Goal: Task Accomplishment & Management: Manage account settings

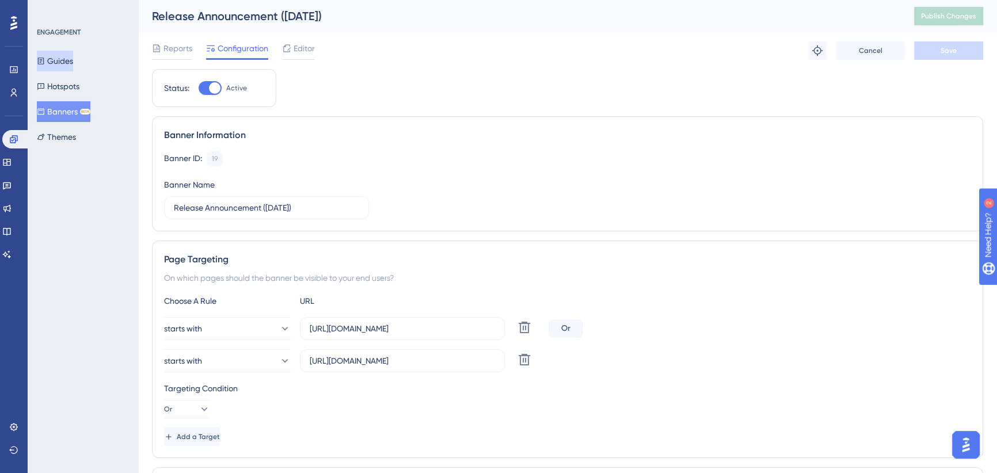
click at [73, 58] on button "Guides" at bounding box center [55, 61] width 36 height 21
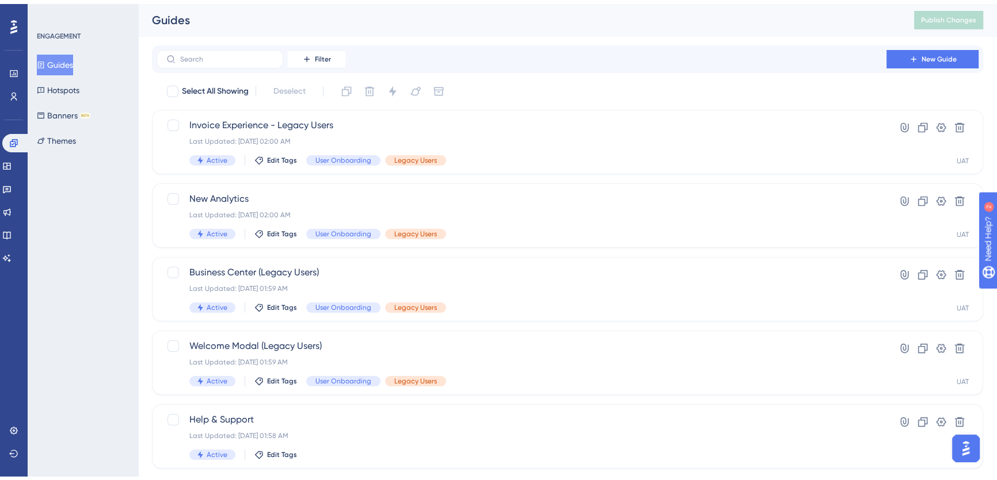
scroll to position [412, 0]
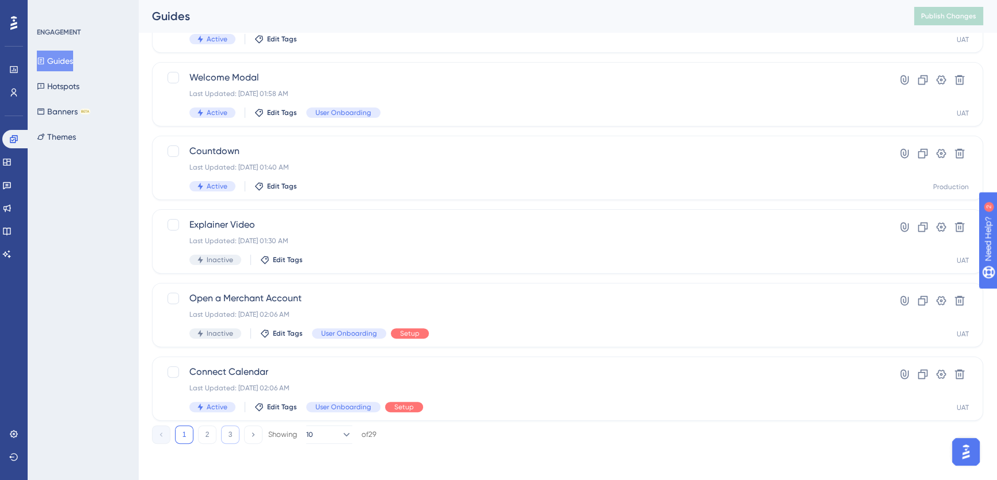
click at [227, 436] on button "3" at bounding box center [230, 435] width 18 height 18
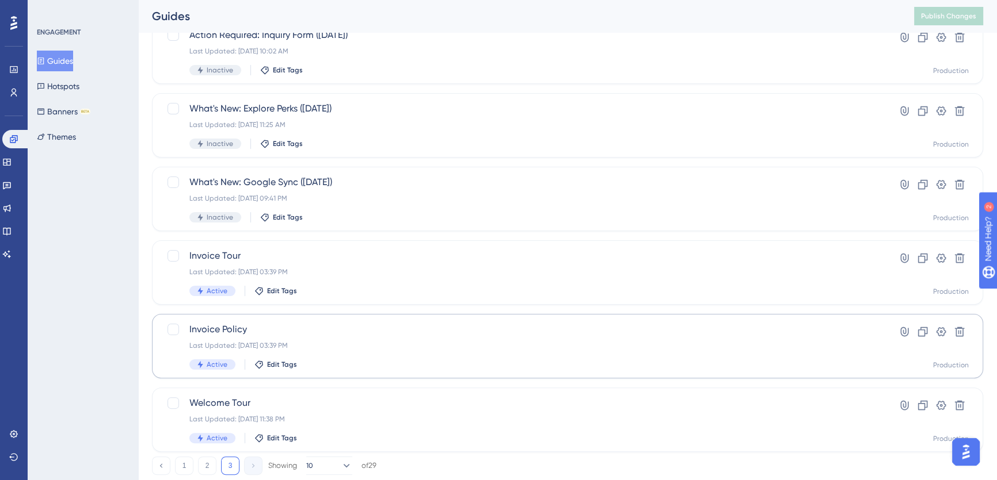
scroll to position [338, 0]
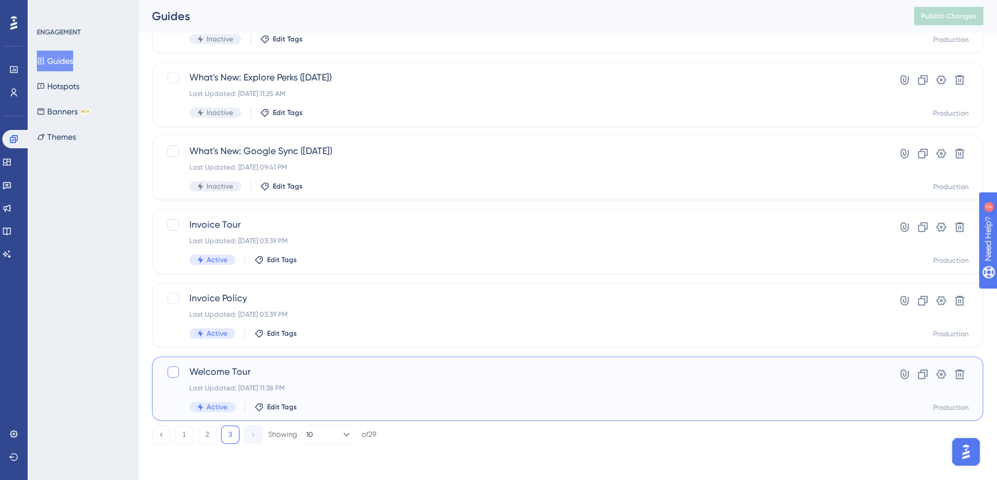
click at [174, 372] on div at bounding box center [173, 373] width 12 height 12
checkbox input "true"
click at [174, 300] on div at bounding box center [173, 299] width 12 height 12
checkbox input "true"
click at [173, 226] on div at bounding box center [173, 225] width 12 height 12
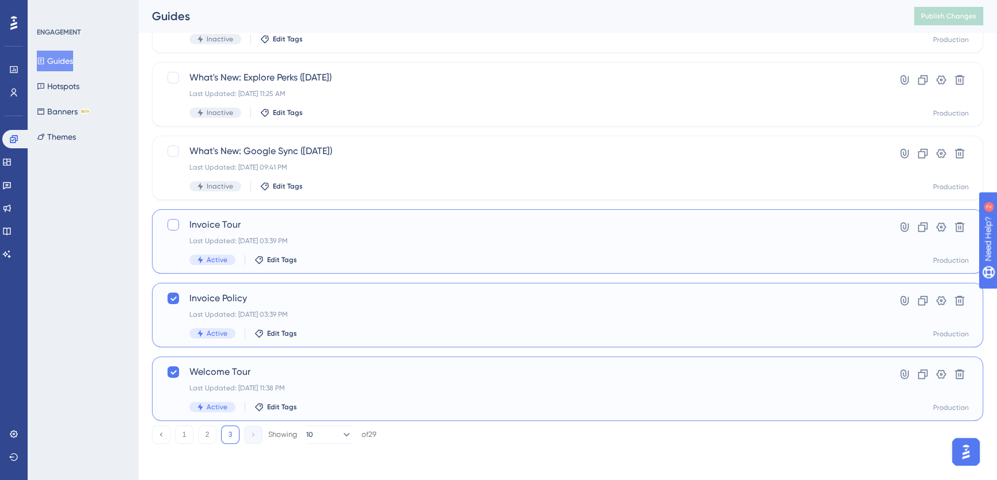
checkbox input "true"
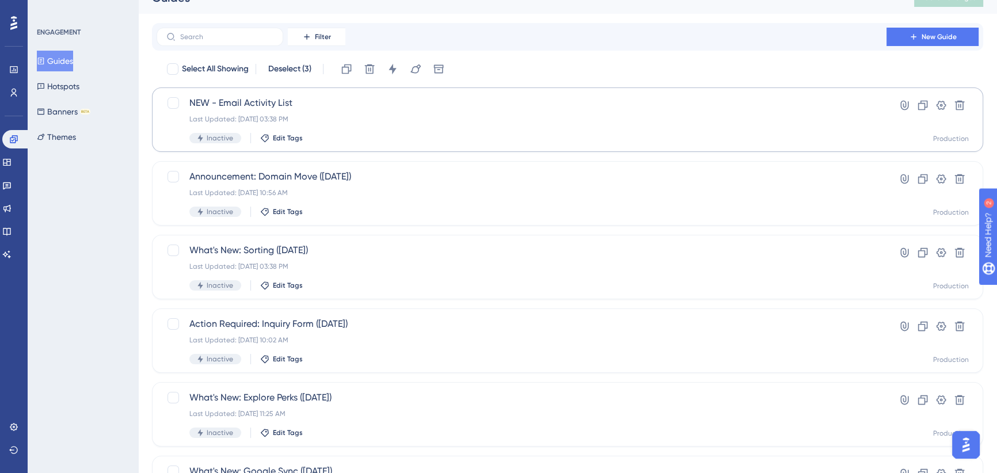
scroll to position [0, 0]
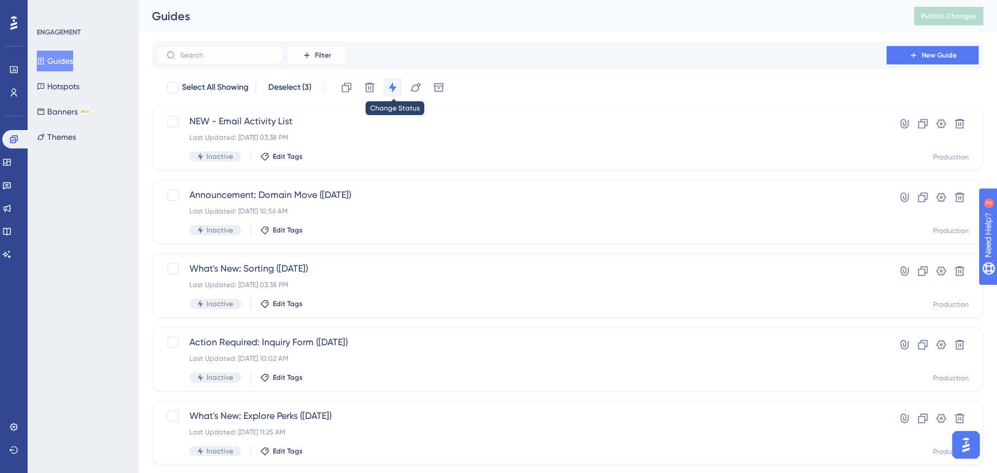
click at [394, 82] on icon at bounding box center [393, 88] width 12 height 12
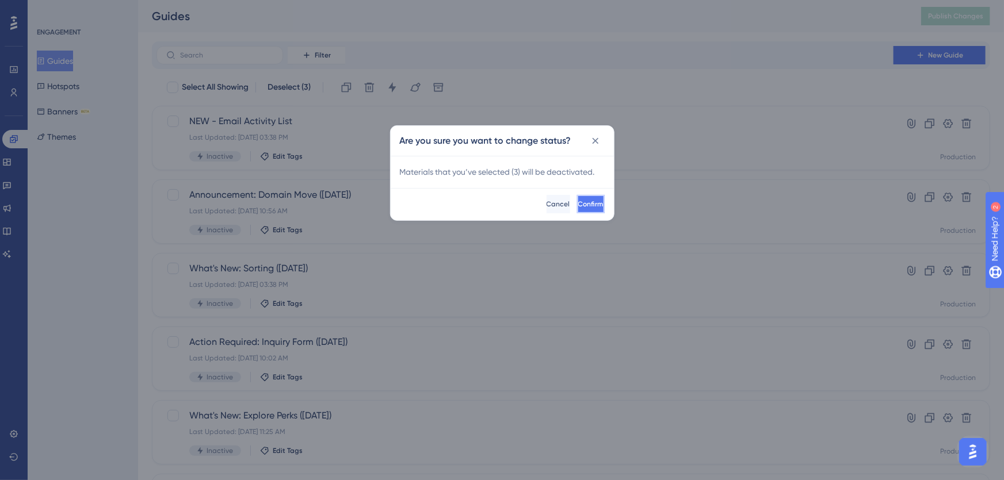
click at [577, 209] on button "Confirm" at bounding box center [591, 204] width 28 height 18
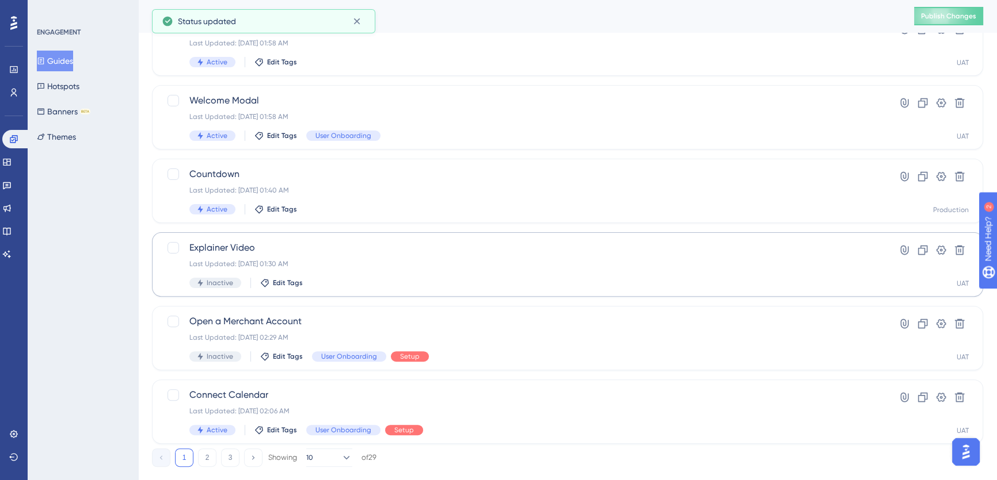
scroll to position [412, 0]
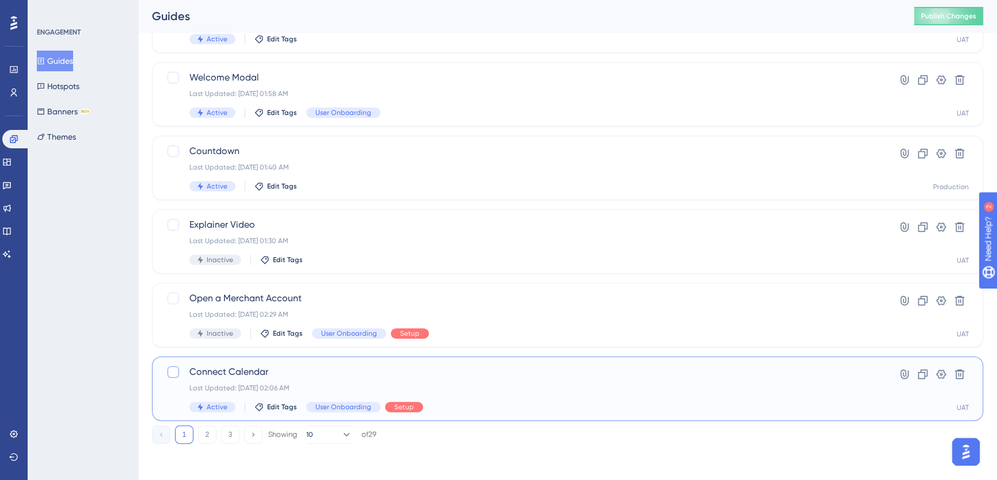
click at [172, 372] on div at bounding box center [173, 373] width 12 height 12
checkbox input "true"
click at [170, 295] on div at bounding box center [173, 299] width 12 height 12
checkbox input "true"
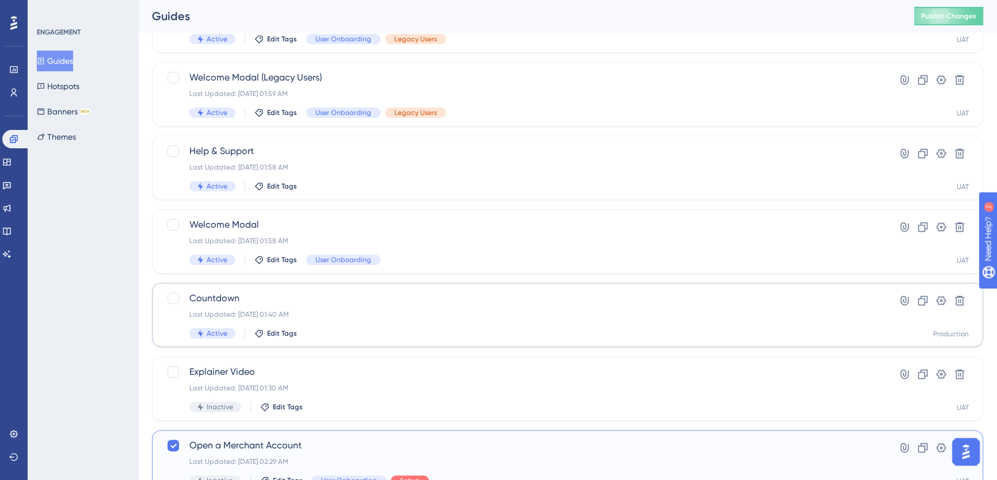
scroll to position [255, 0]
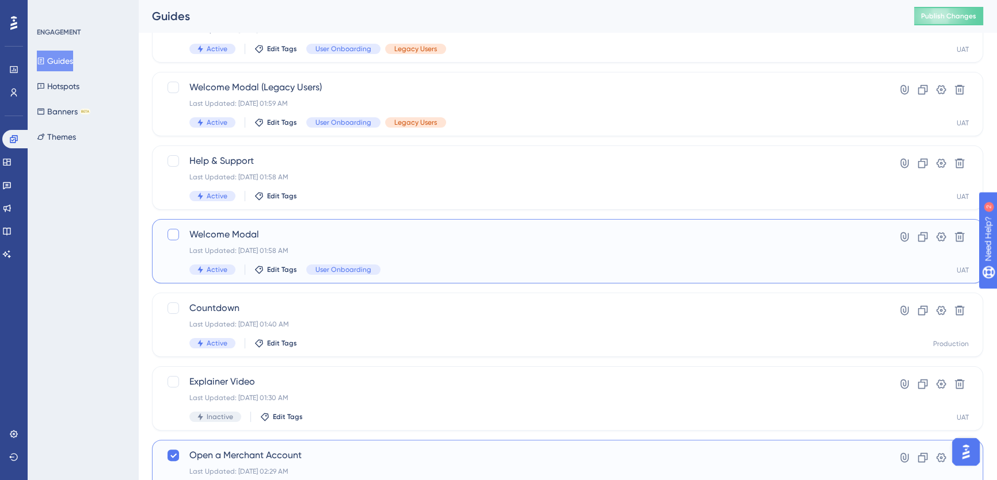
click at [174, 238] on div at bounding box center [173, 235] width 12 height 12
checkbox input "true"
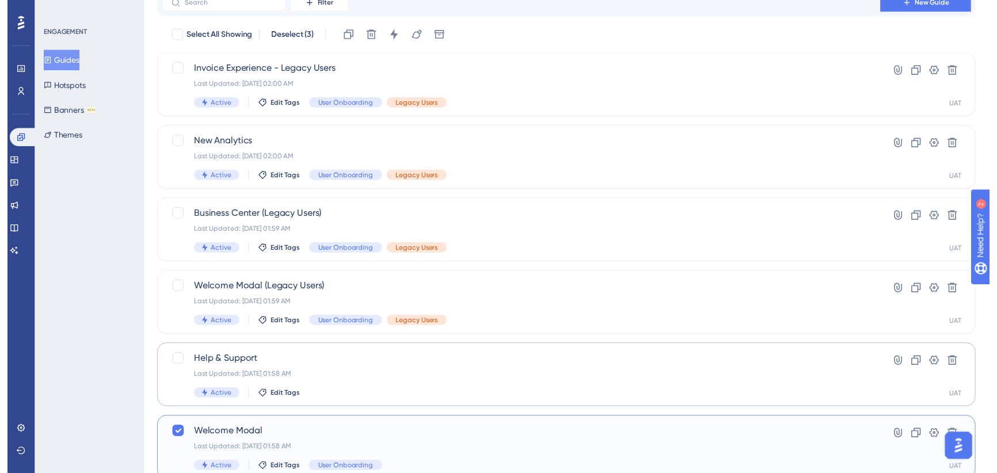
scroll to position [0, 0]
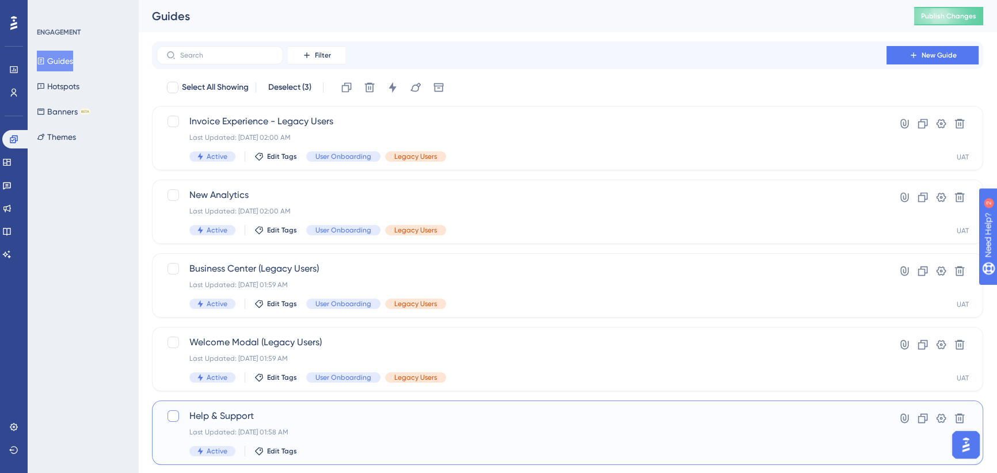
click at [173, 413] on div at bounding box center [173, 416] width 12 height 12
checkbox input "true"
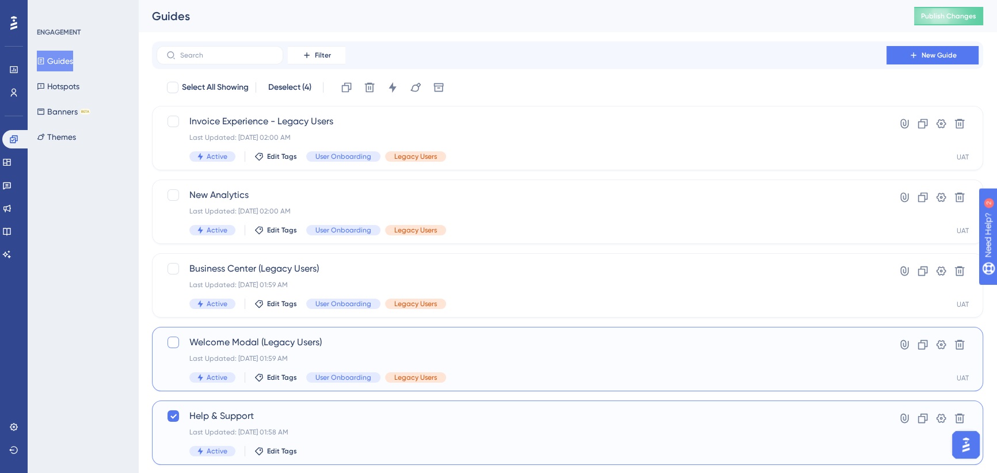
click at [173, 345] on div at bounding box center [173, 343] width 12 height 12
checkbox input "true"
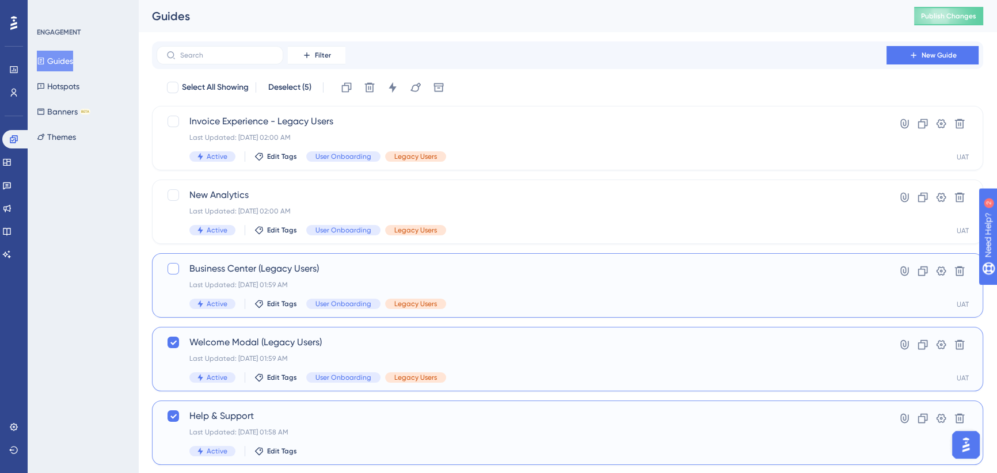
click at [175, 266] on div at bounding box center [173, 269] width 12 height 12
checkbox input "true"
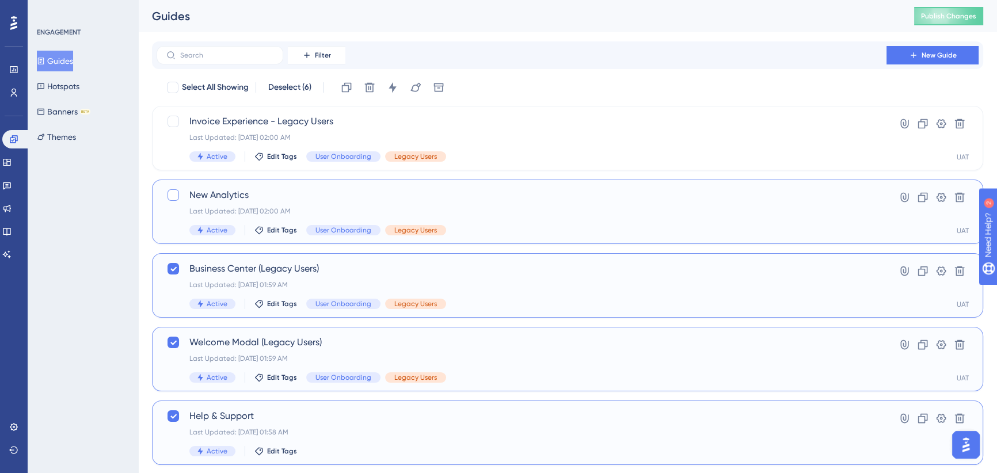
click at [171, 196] on div at bounding box center [173, 195] width 12 height 12
checkbox input "true"
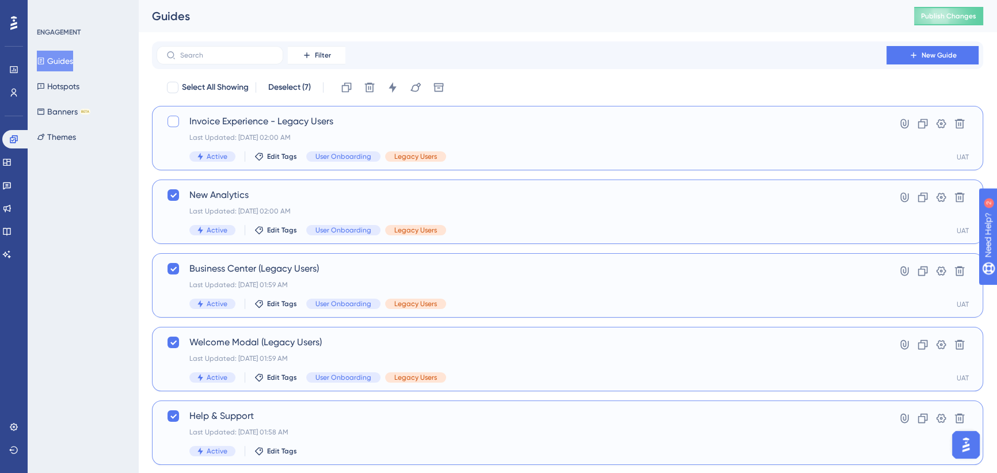
click at [171, 117] on div at bounding box center [173, 122] width 12 height 12
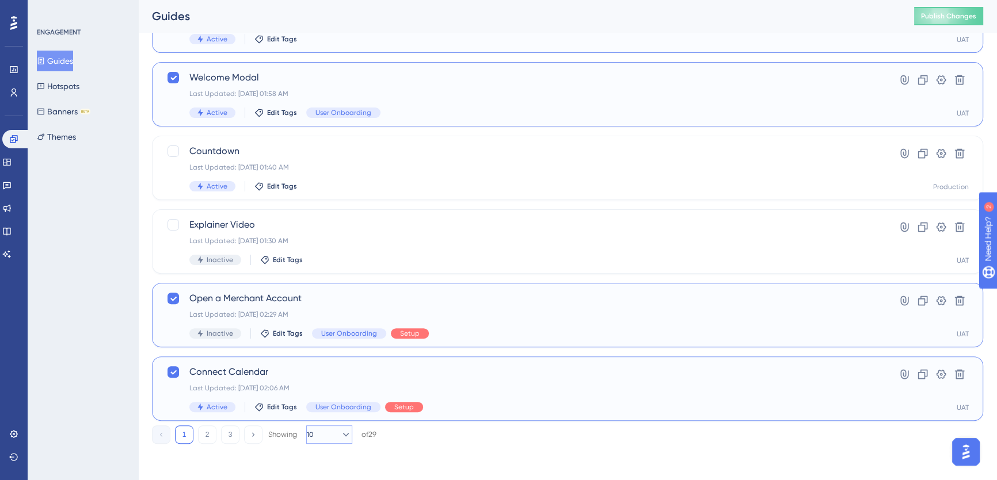
click at [339, 442] on button "10" at bounding box center [329, 435] width 46 height 18
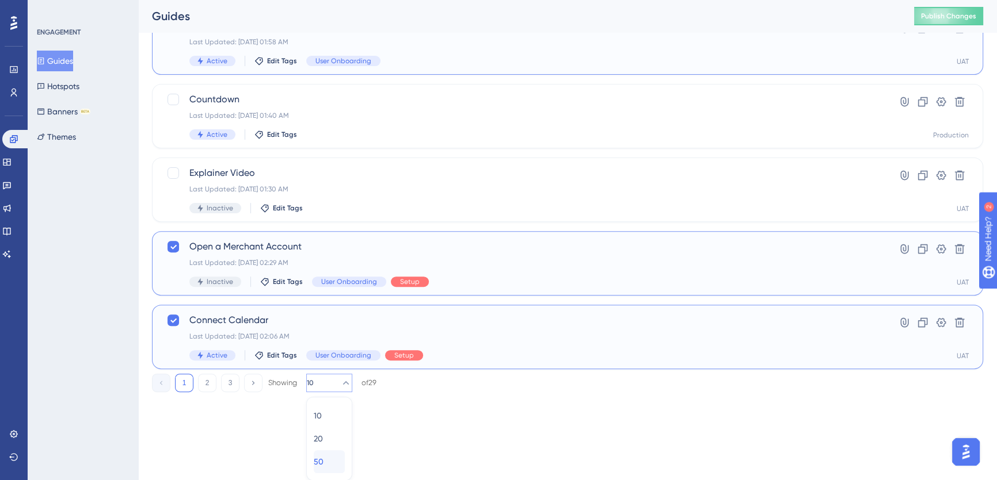
click at [340, 457] on button "50 50" at bounding box center [329, 462] width 31 height 23
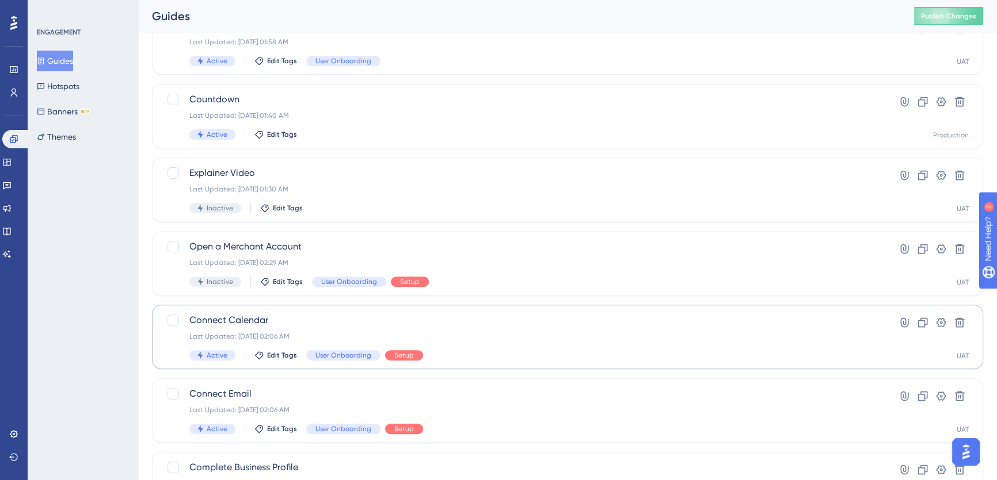
checkbox input "false"
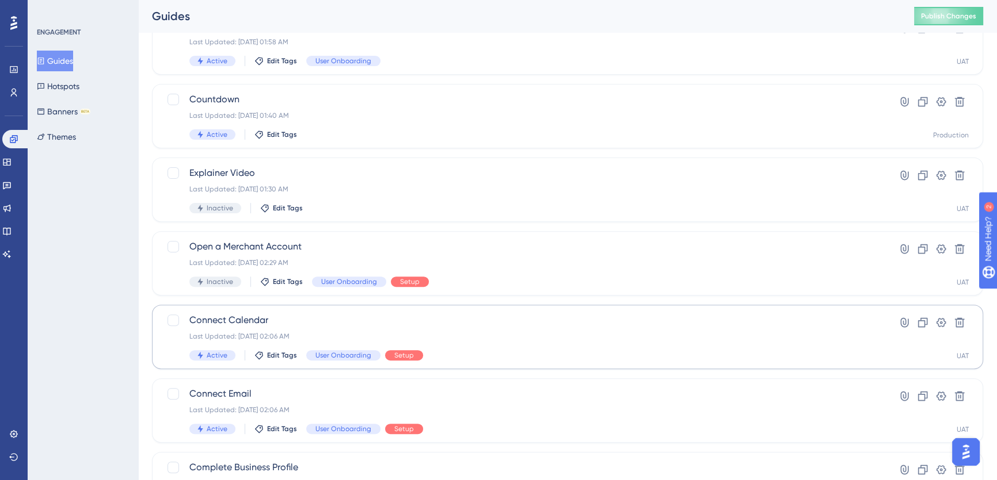
checkbox input "false"
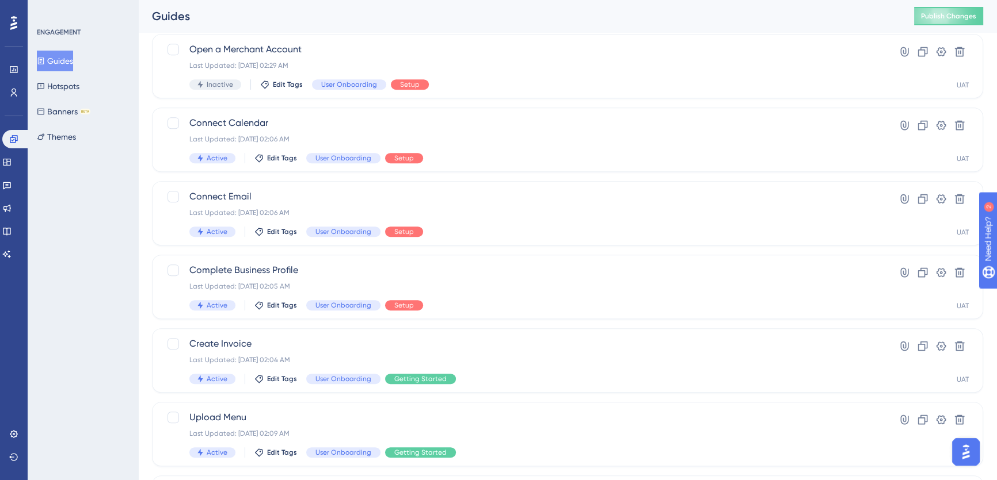
scroll to position [922, 0]
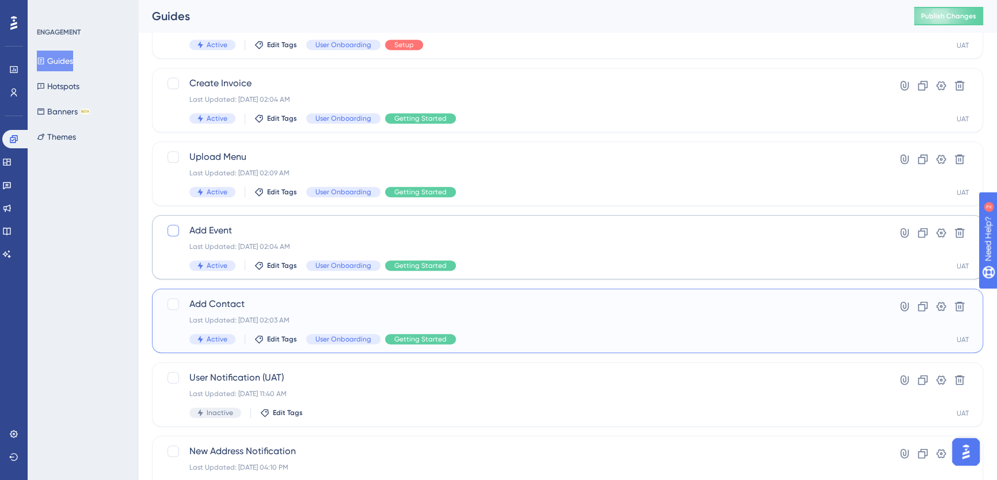
click at [173, 305] on div at bounding box center [173, 305] width 12 height 12
click at [168, 233] on div at bounding box center [173, 231] width 12 height 12
checkbox input "true"
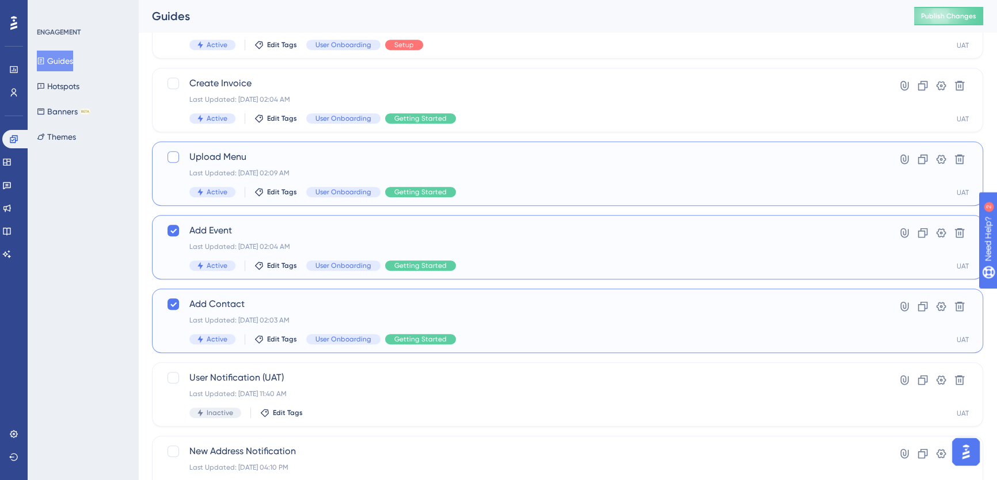
click at [170, 161] on div at bounding box center [173, 157] width 12 height 12
checkbox input "true"
click at [175, 81] on div at bounding box center [173, 84] width 12 height 12
checkbox input "true"
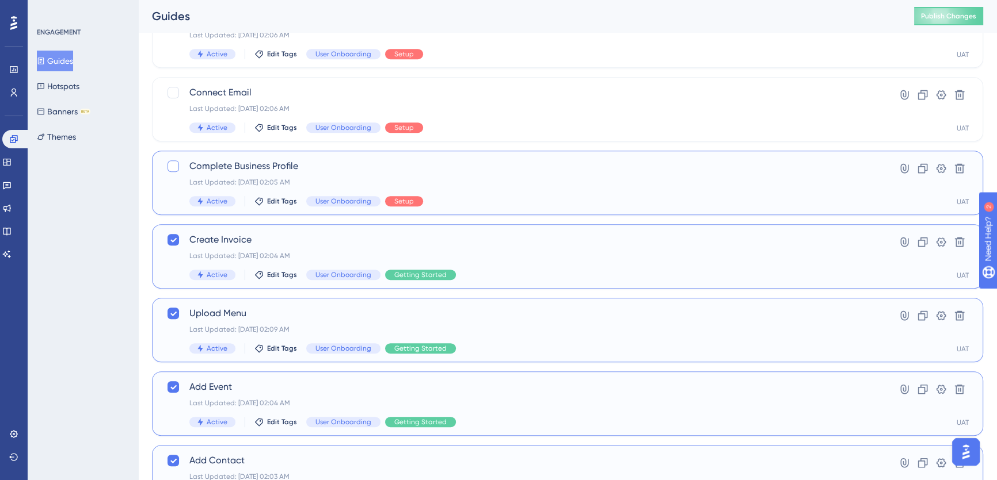
click at [176, 168] on div at bounding box center [173, 167] width 12 height 12
checkbox input "true"
click at [173, 91] on div at bounding box center [173, 93] width 12 height 12
checkbox input "true"
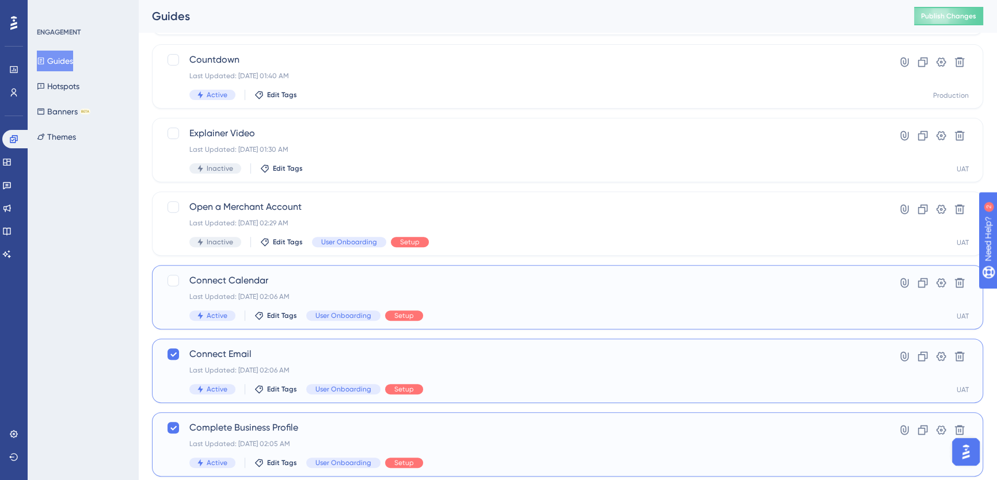
drag, startPoint x: 176, startPoint y: 277, endPoint x: 177, endPoint y: 268, distance: 9.3
click at [176, 276] on div at bounding box center [173, 281] width 12 height 12
checkbox input "true"
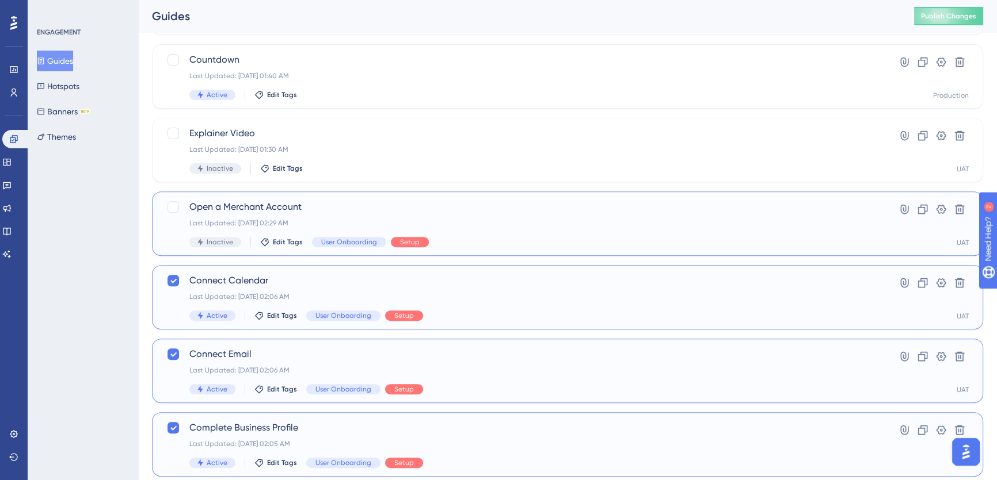
click at [173, 204] on div at bounding box center [173, 207] width 12 height 12
checkbox input "true"
click at [173, 133] on div at bounding box center [173, 134] width 12 height 12
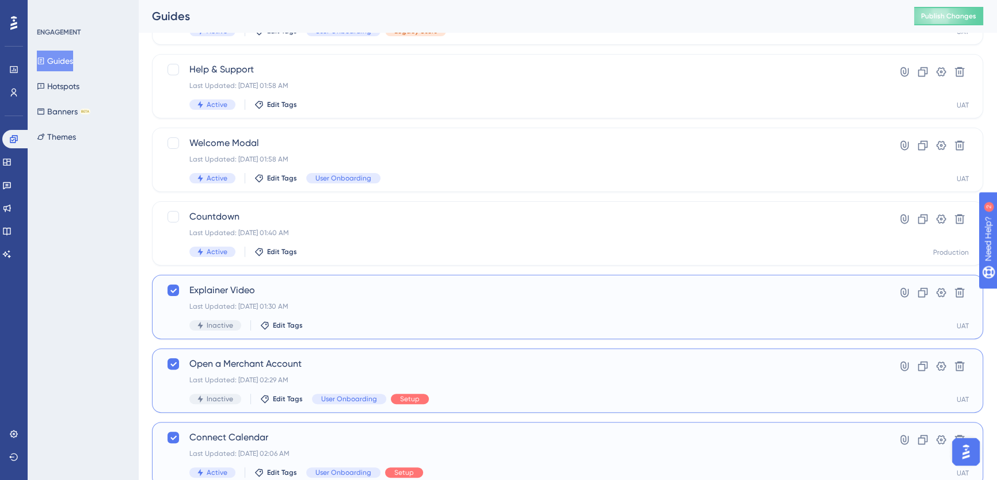
click at [173, 292] on icon at bounding box center [173, 290] width 7 height 9
checkbox input "false"
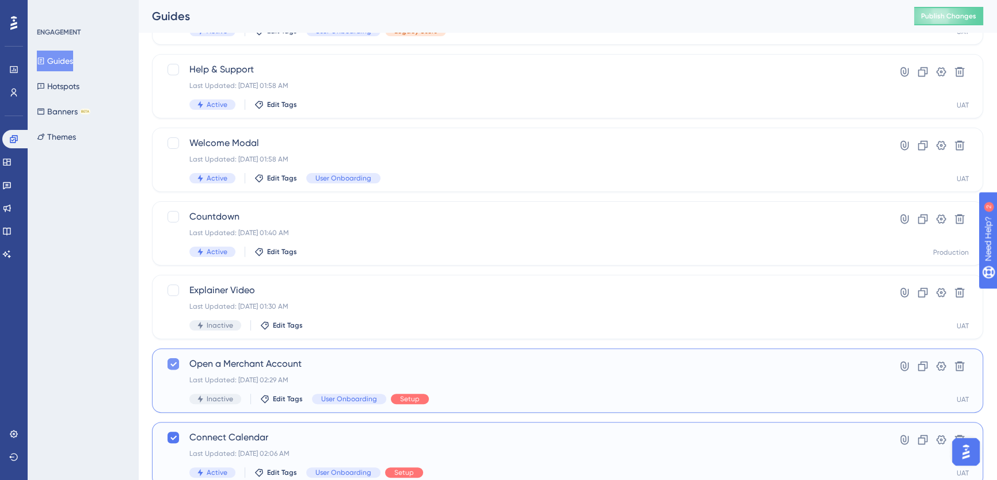
click at [171, 365] on icon at bounding box center [173, 364] width 6 height 5
checkbox input "false"
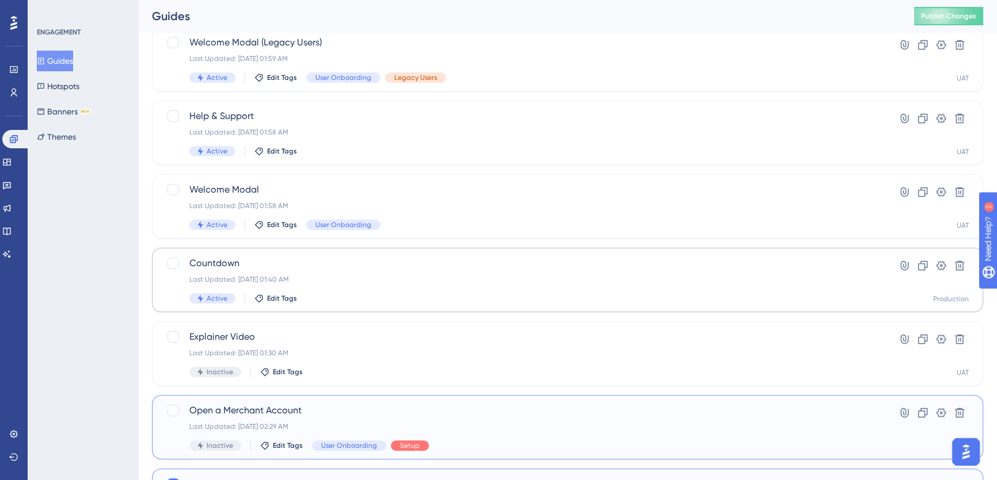
scroll to position [242, 0]
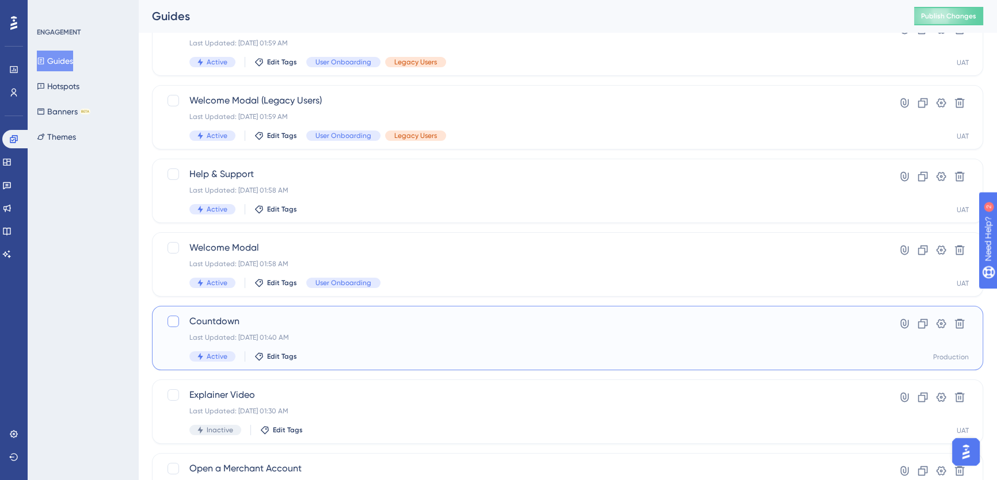
click at [171, 322] on div at bounding box center [173, 322] width 12 height 12
checkbox input "true"
click at [177, 247] on div at bounding box center [173, 248] width 12 height 12
checkbox input "true"
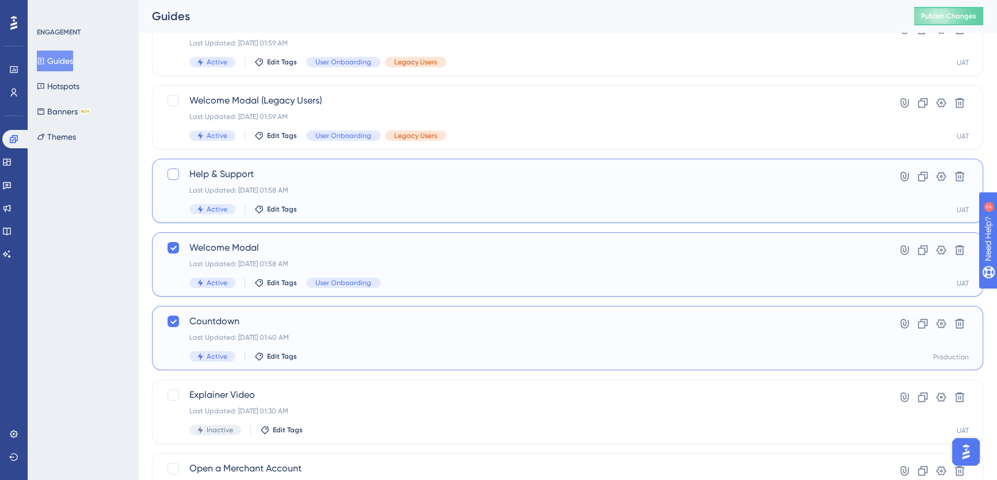
click at [174, 170] on div at bounding box center [173, 175] width 12 height 12
checkbox input "true"
click at [175, 98] on div at bounding box center [173, 101] width 12 height 12
checkbox input "true"
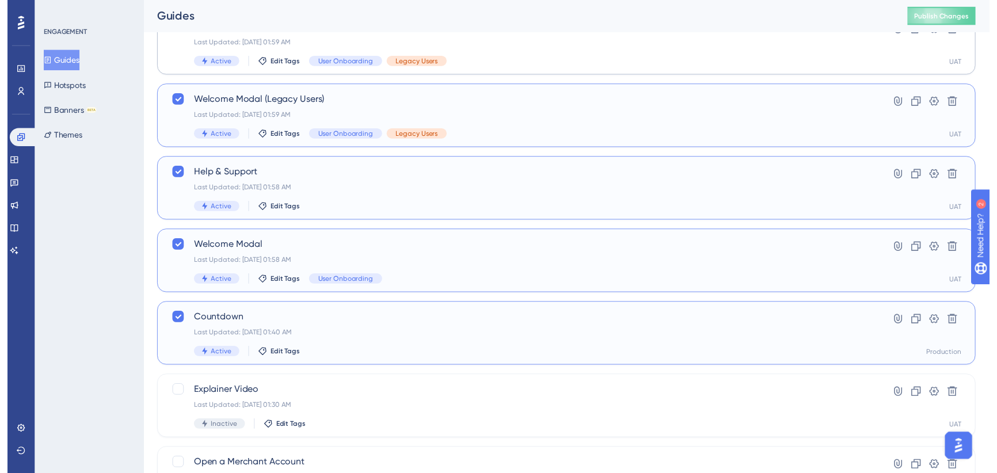
scroll to position [0, 0]
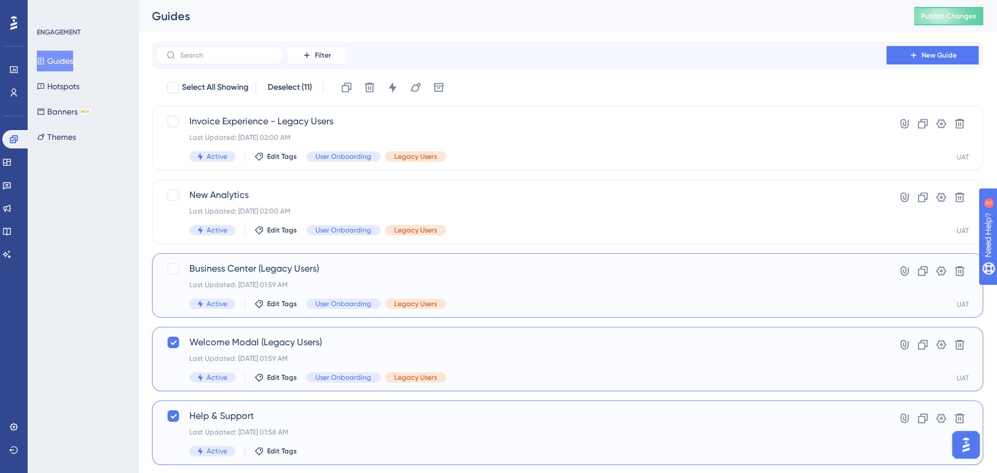
click at [171, 269] on div at bounding box center [173, 269] width 12 height 12
checkbox input "true"
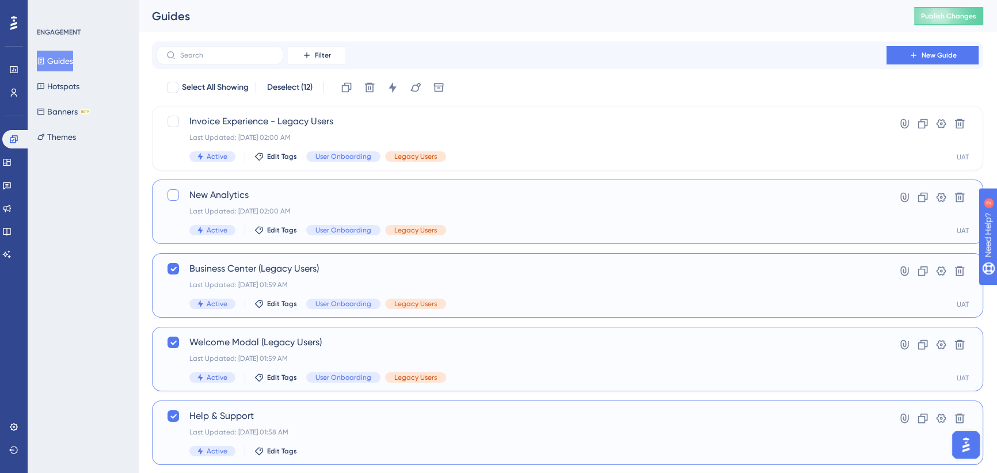
click at [171, 197] on div at bounding box center [173, 195] width 12 height 12
checkbox input "true"
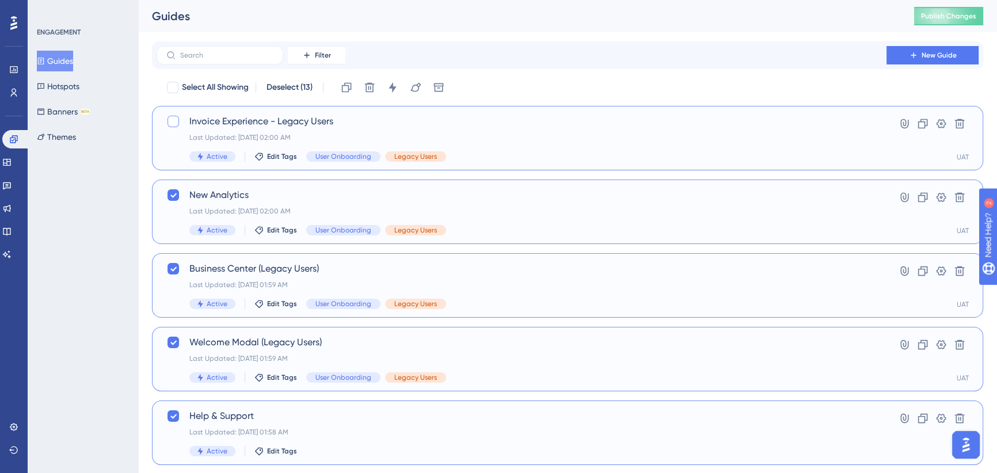
click at [172, 125] on div at bounding box center [173, 122] width 12 height 12
checkbox input "true"
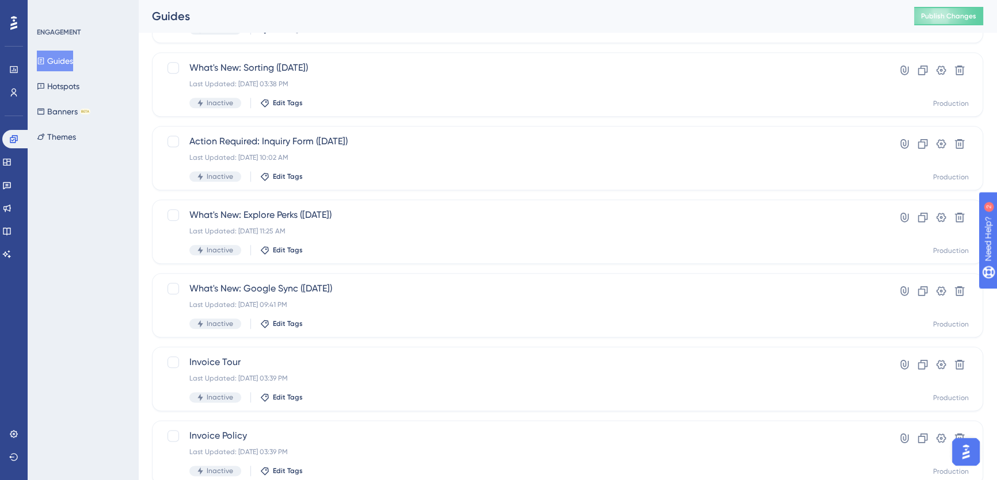
scroll to position [1811, 0]
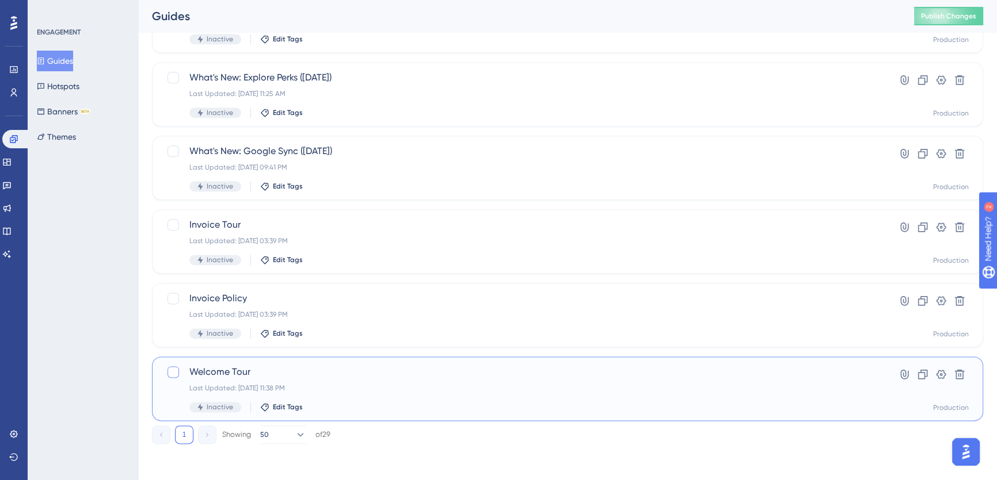
click at [170, 374] on div at bounding box center [173, 373] width 12 height 12
checkbox input "true"
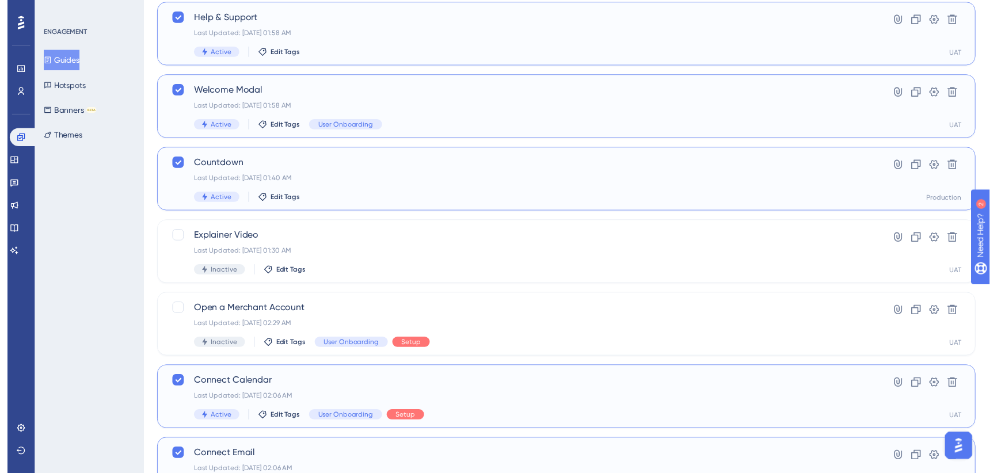
scroll to position [0, 0]
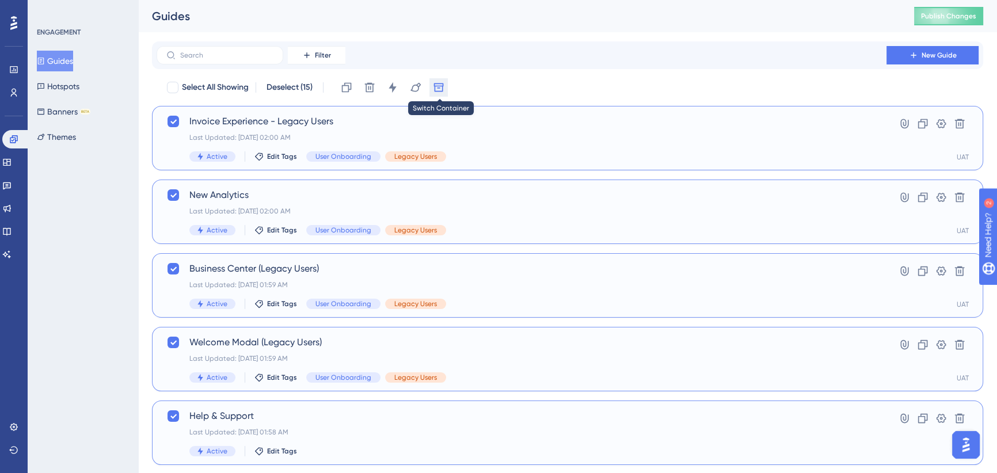
click at [439, 86] on icon at bounding box center [439, 87] width 10 height 9
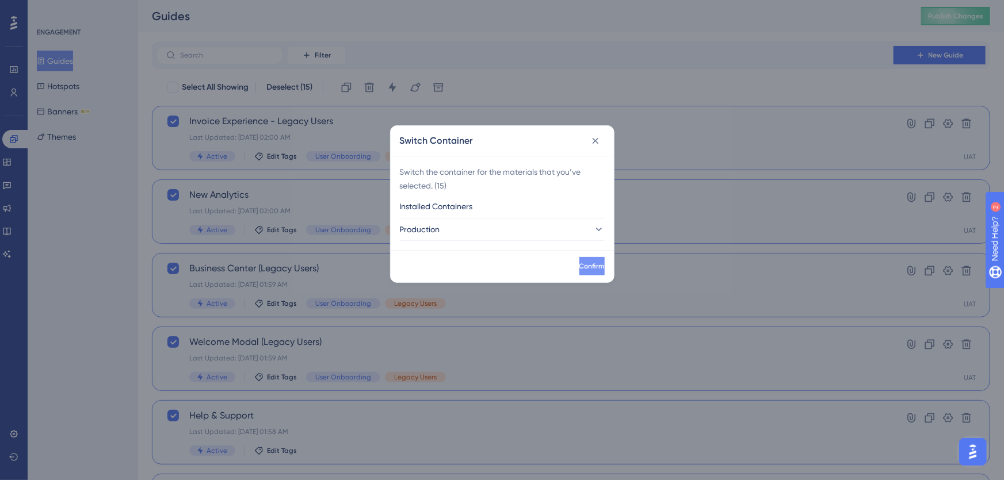
click at [579, 265] on button "Confirm" at bounding box center [591, 266] width 25 height 18
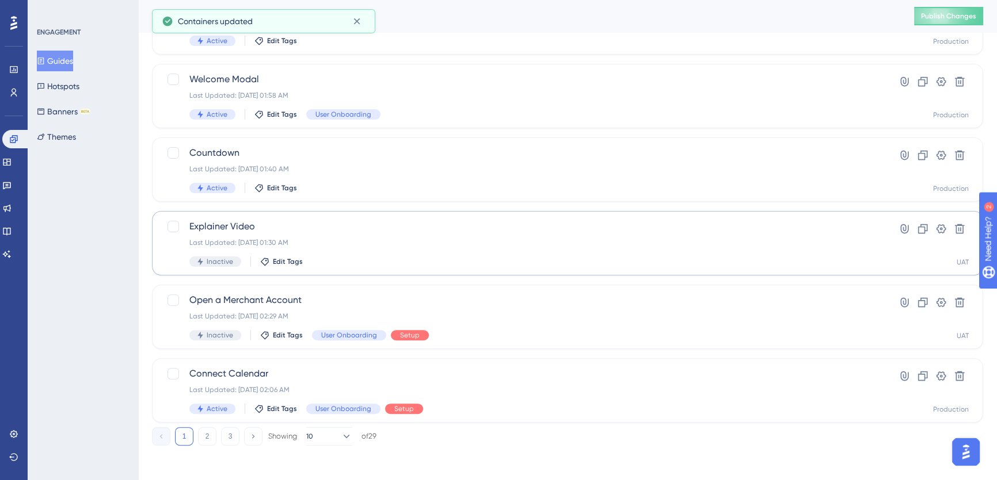
scroll to position [412, 0]
click at [206, 433] on button "2" at bounding box center [207, 435] width 18 height 18
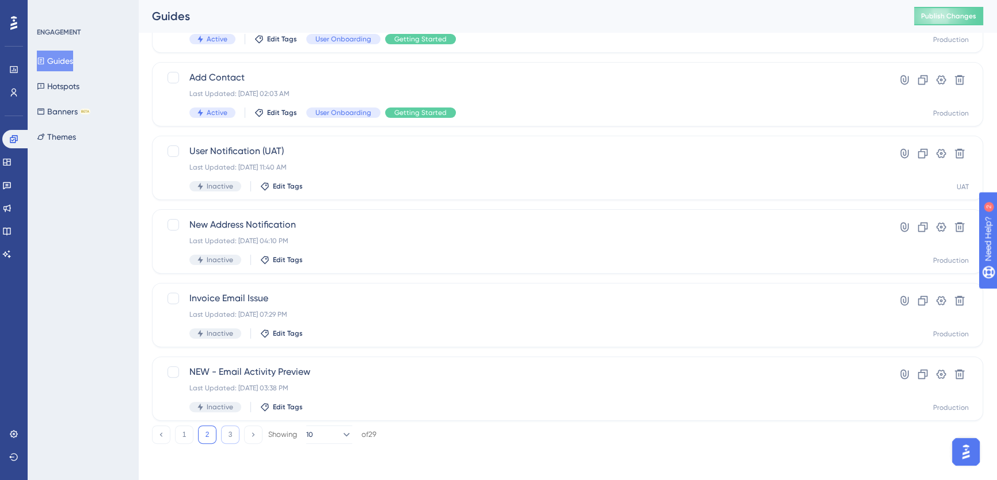
click at [231, 433] on button "3" at bounding box center [230, 435] width 18 height 18
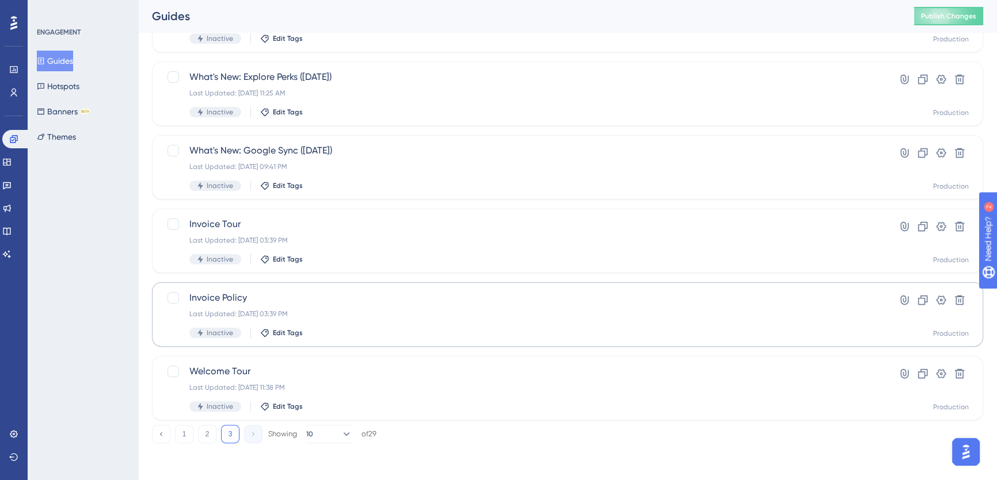
scroll to position [338, 0]
click at [169, 373] on div at bounding box center [173, 373] width 12 height 12
checkbox input "true"
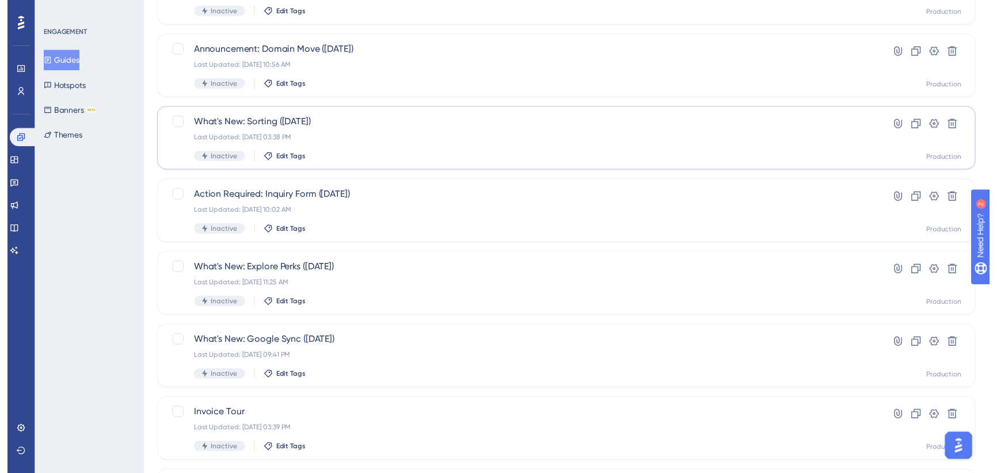
scroll to position [0, 0]
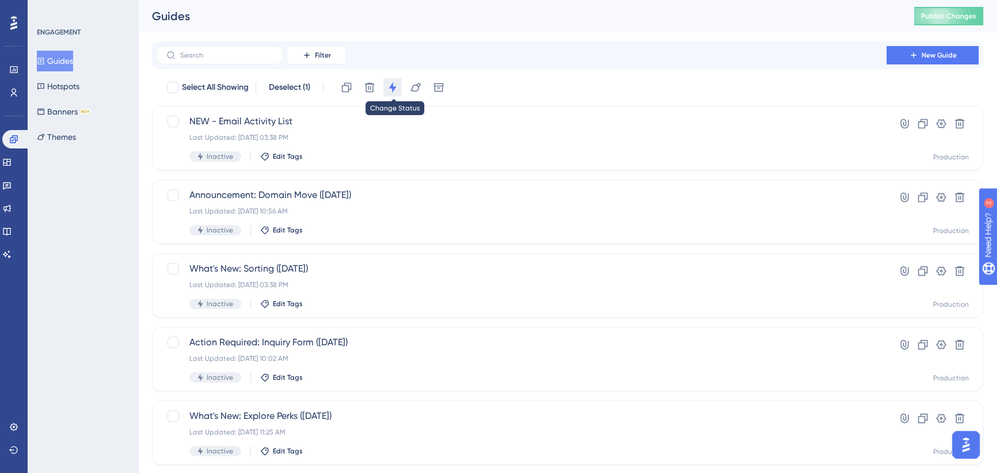
click at [391, 85] on icon at bounding box center [393, 88] width 12 height 12
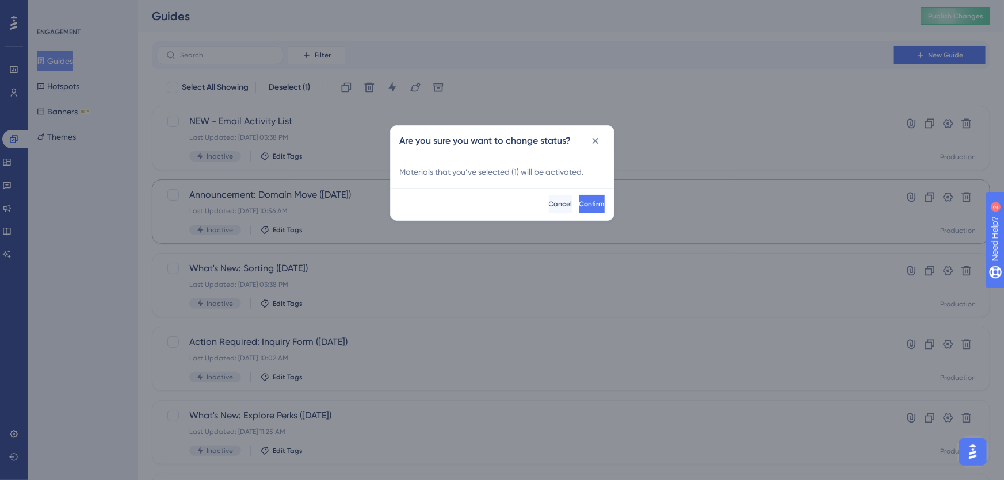
click at [579, 204] on button "Confirm" at bounding box center [591, 204] width 25 height 18
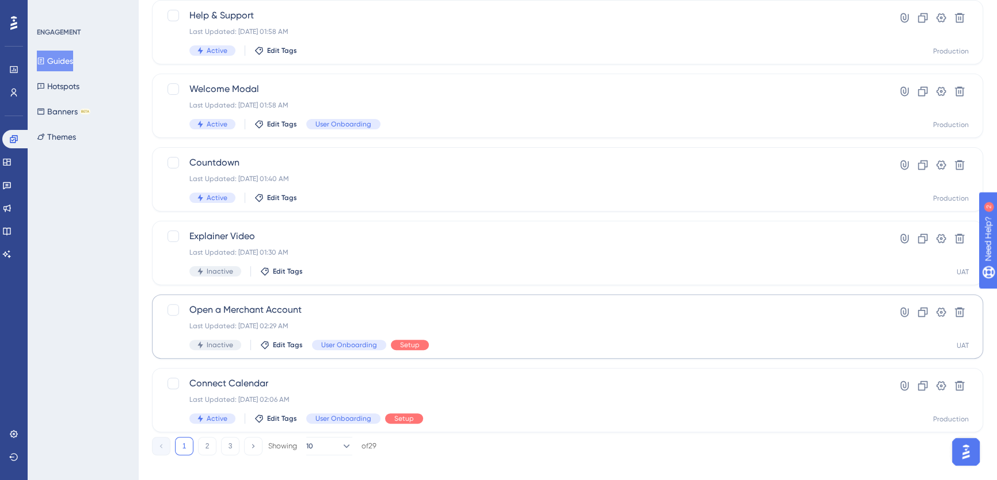
scroll to position [412, 0]
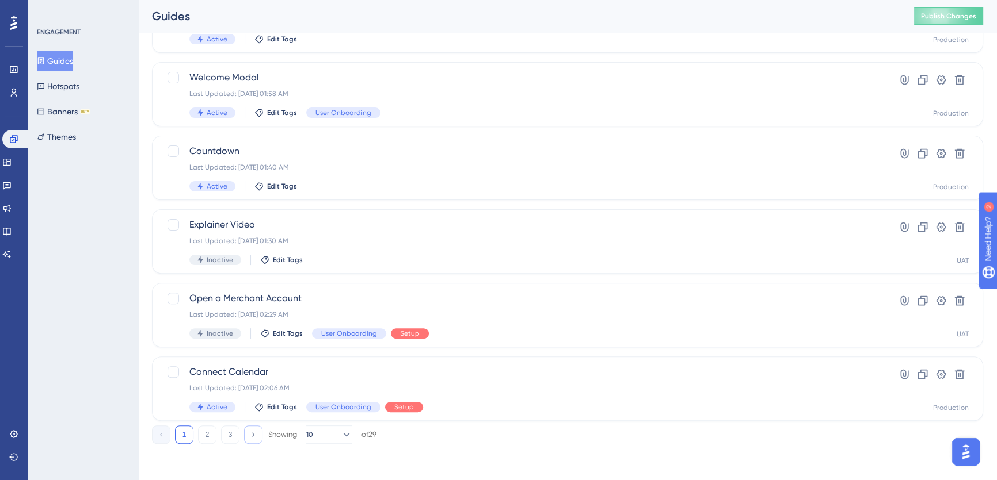
click at [252, 437] on icon at bounding box center [252, 434] width 7 height 7
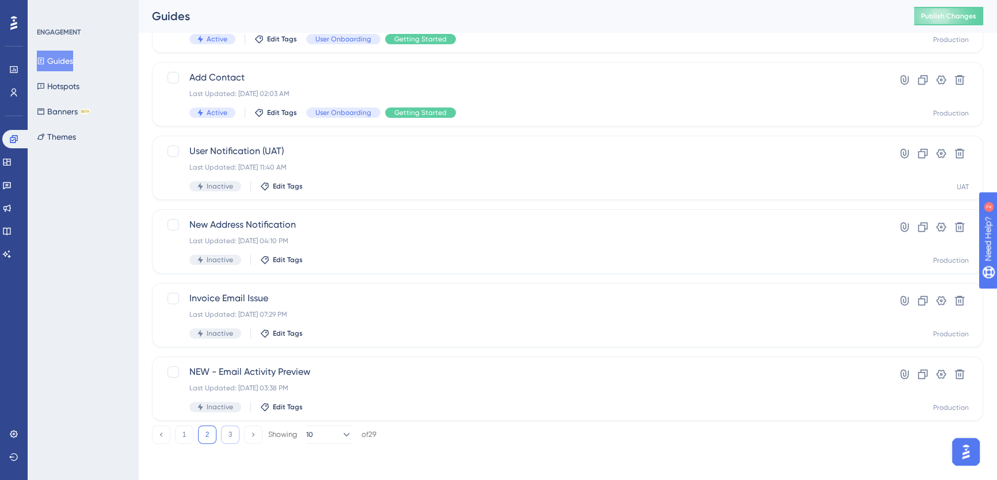
click at [223, 433] on button "3" at bounding box center [230, 435] width 18 height 18
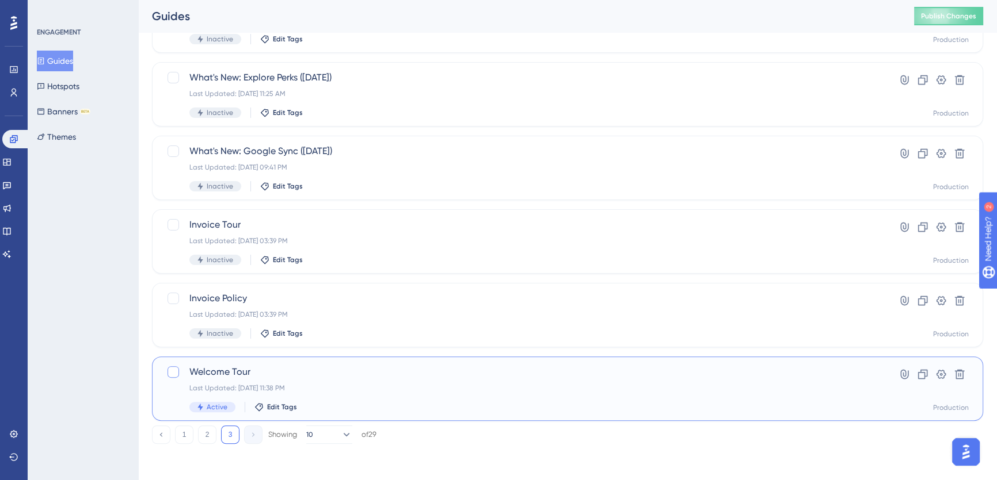
click at [175, 372] on div at bounding box center [173, 373] width 12 height 12
checkbox input "true"
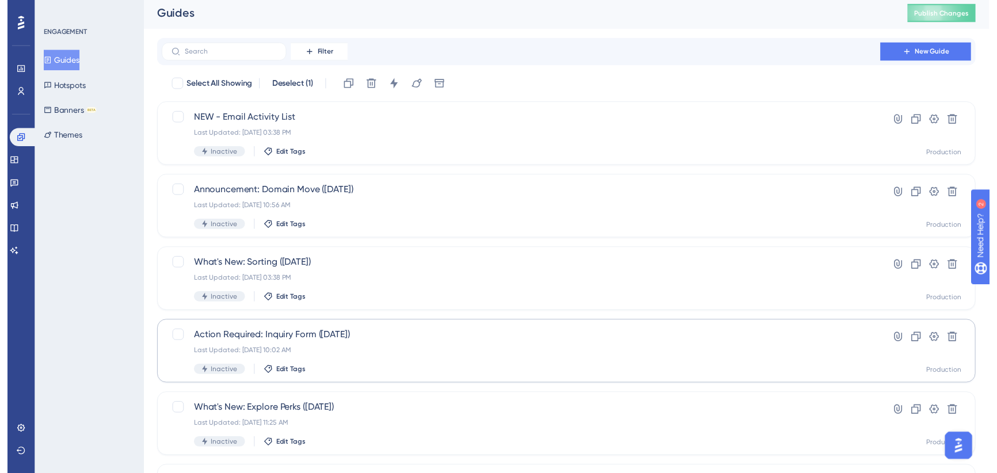
scroll to position [0, 0]
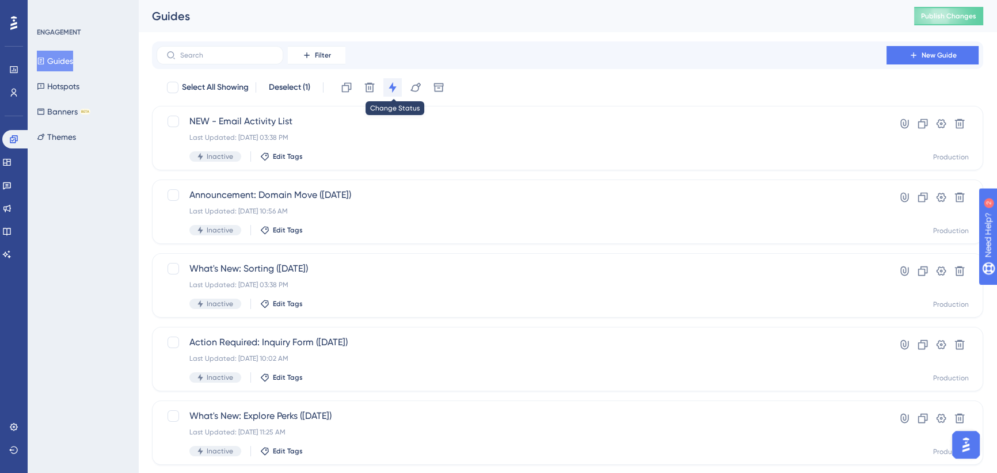
click at [392, 89] on icon at bounding box center [393, 88] width 12 height 12
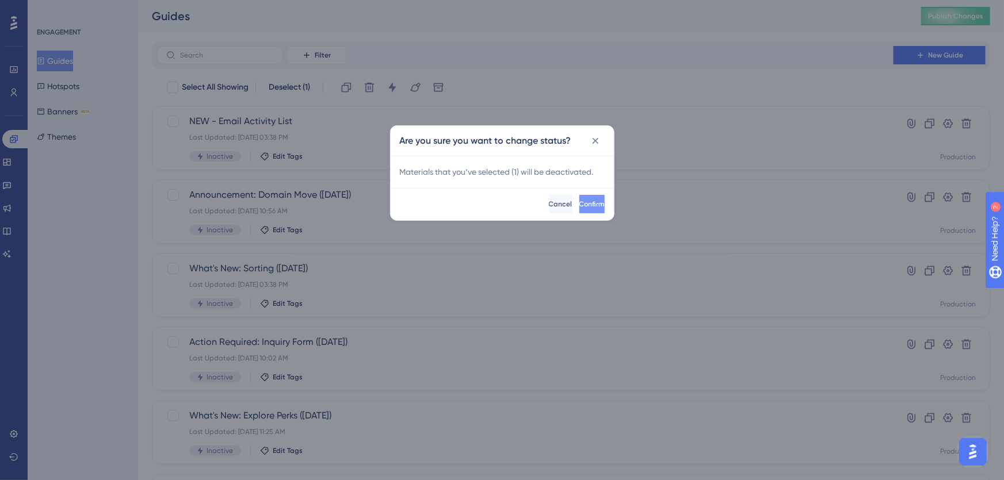
click at [586, 205] on button "Confirm" at bounding box center [591, 204] width 25 height 18
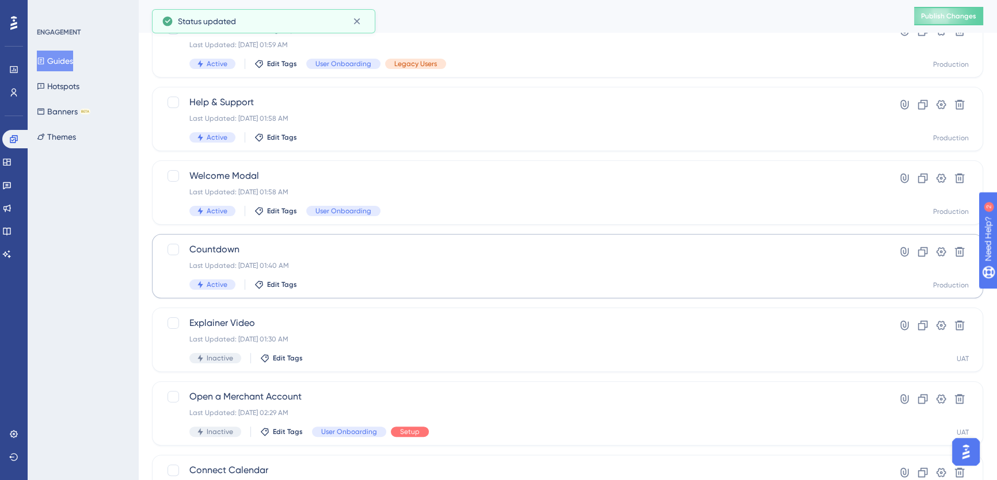
scroll to position [104, 0]
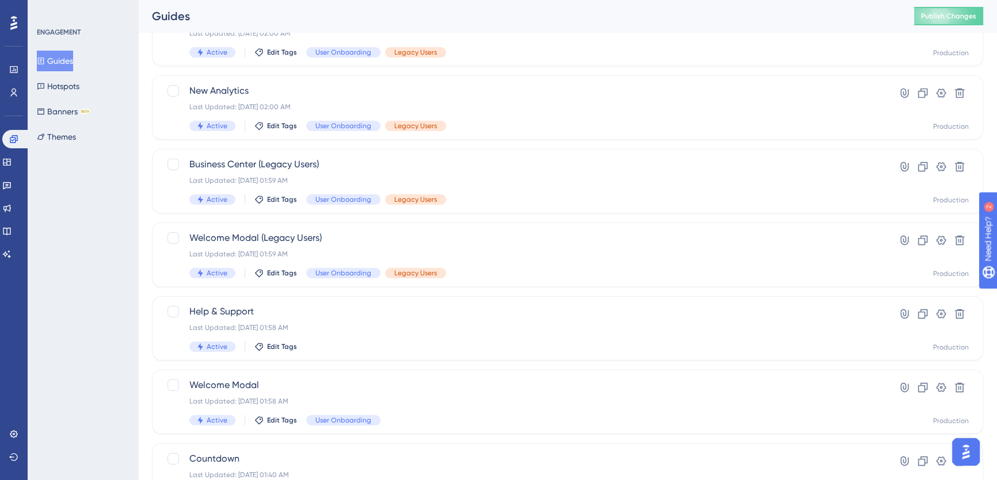
click at [950, 5] on div "Guides Publish Changes" at bounding box center [567, 16] width 858 height 32
click at [948, 16] on span "Publish Changes" at bounding box center [948, 16] width 55 height 9
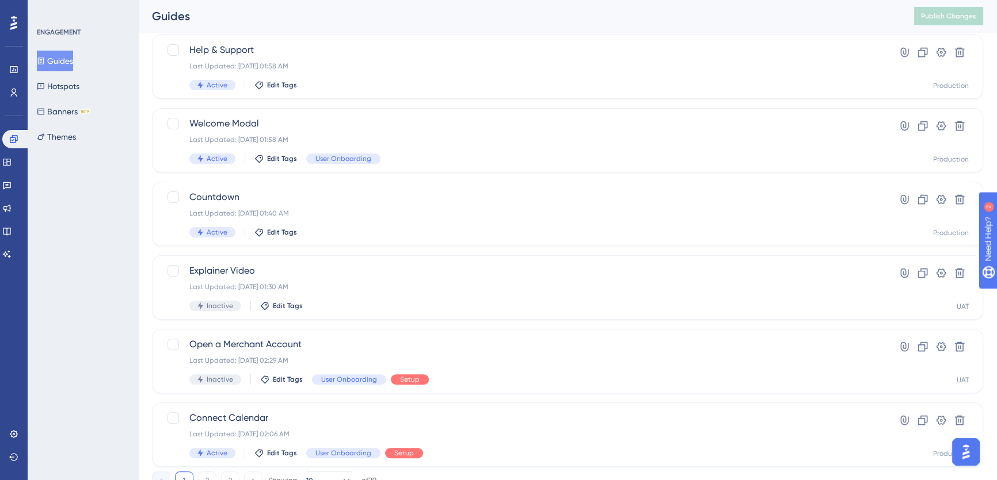
scroll to position [412, 0]
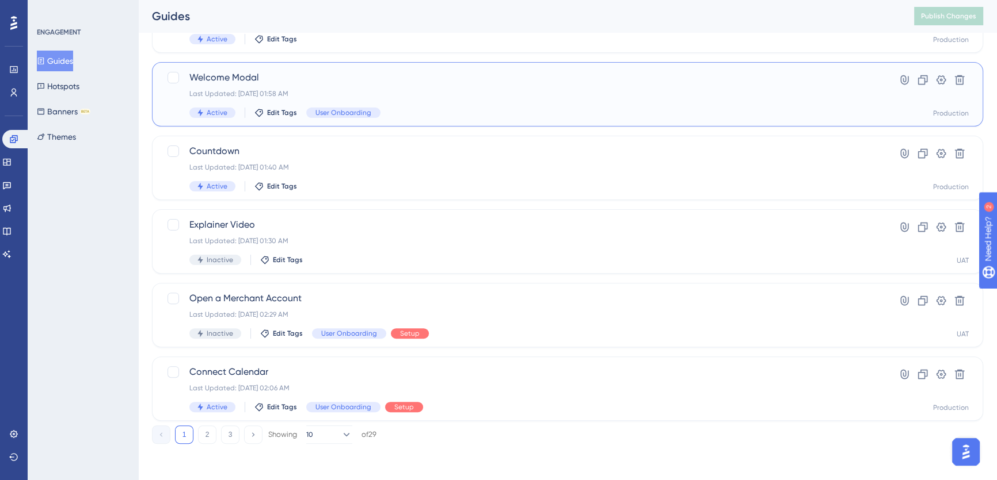
click at [425, 98] on div "Last Updated: [DATE] 01:58 AM" at bounding box center [521, 93] width 664 height 9
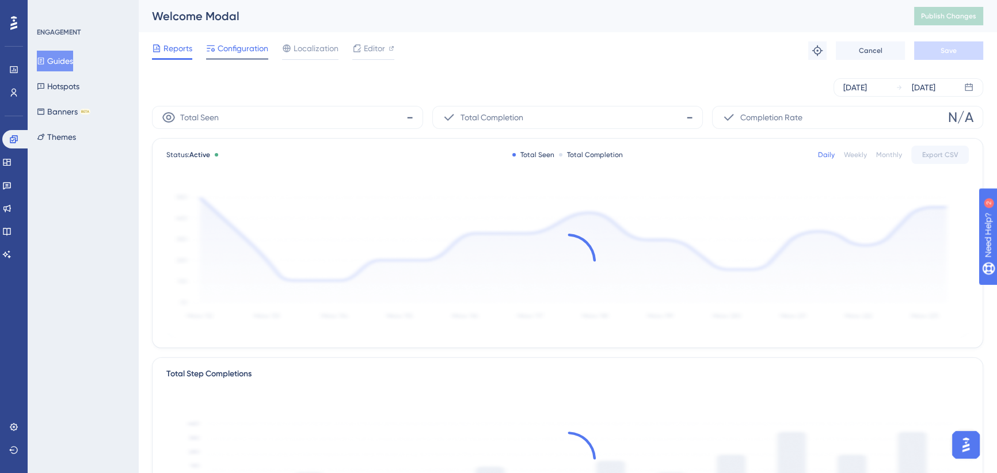
click at [232, 46] on span "Configuration" at bounding box center [242, 48] width 51 height 14
